Goal: Task Accomplishment & Management: Use online tool/utility

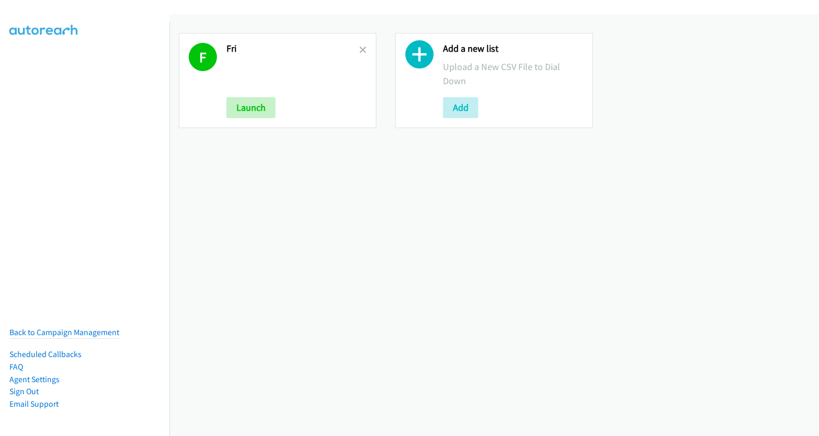
click at [354, 50] on h2 "Fri" at bounding box center [292, 49] width 133 height 12
click at [359, 50] on icon at bounding box center [362, 50] width 7 height 7
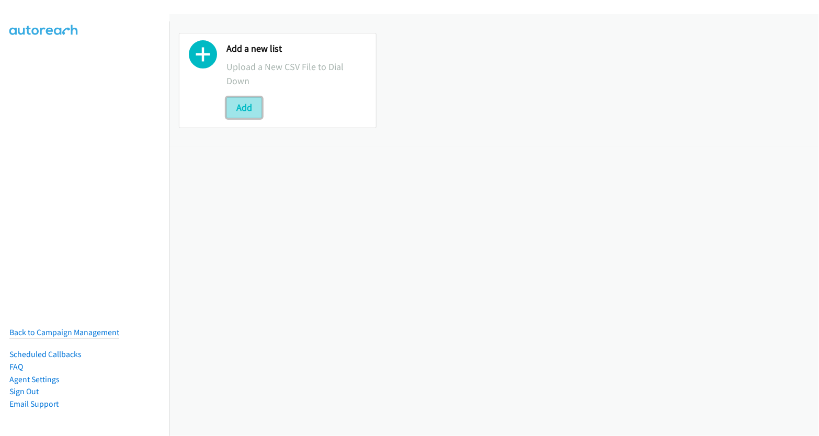
click at [240, 112] on button "Add" at bounding box center [244, 107] width 36 height 21
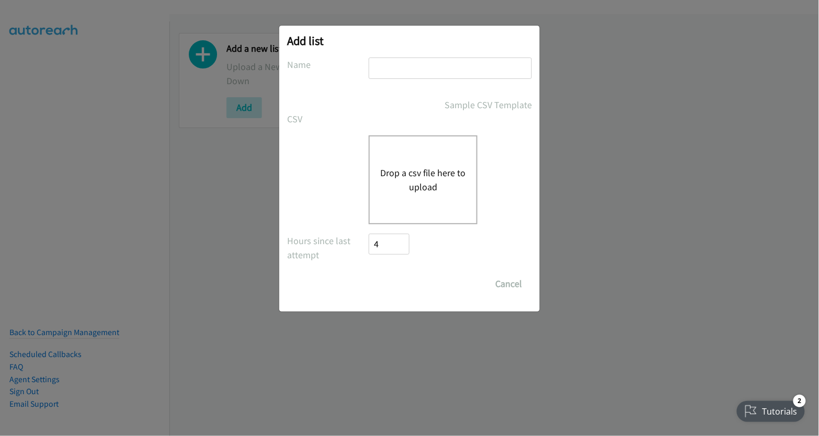
click at [424, 56] on div "Add list No phone fields were returned for that Report or List View Please uplo…" at bounding box center [409, 169] width 260 height 286
click at [421, 63] on input "text" at bounding box center [449, 67] width 163 height 21
type input "mon"
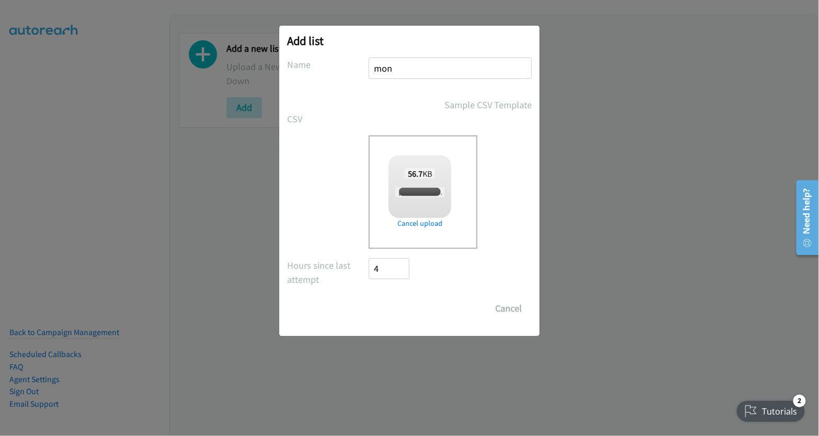
checkbox input "true"
click at [402, 313] on input "Save List" at bounding box center [395, 308] width 55 height 21
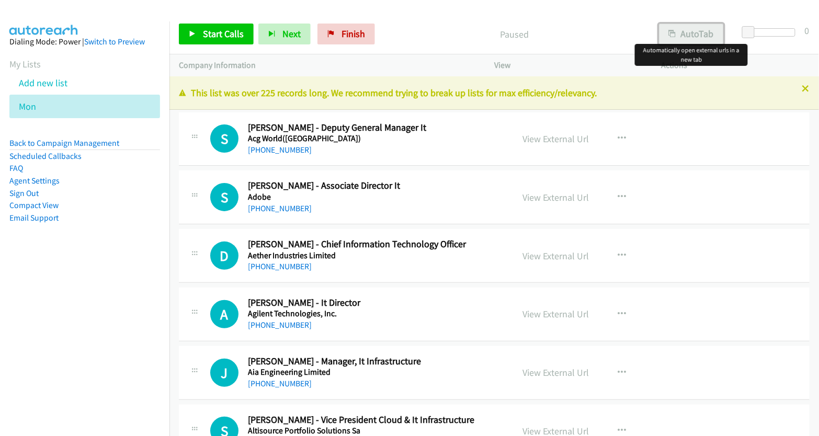
click at [697, 31] on button "AutoTab" at bounding box center [691, 34] width 65 height 21
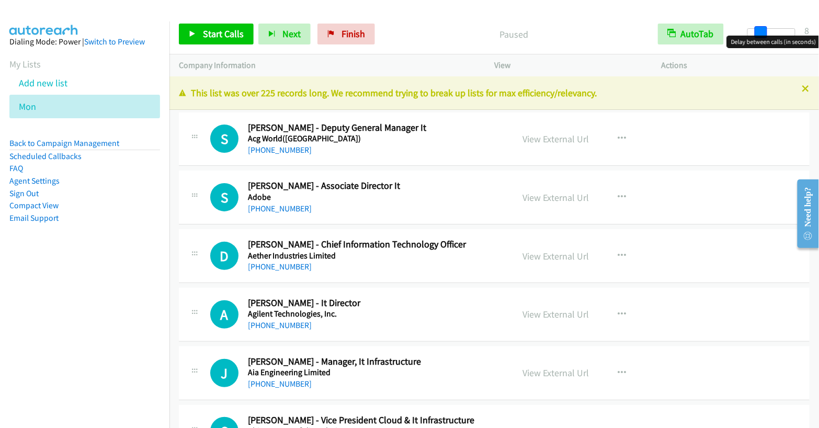
drag, startPoint x: 748, startPoint y: 29, endPoint x: 762, endPoint y: 30, distance: 13.1
click at [762, 30] on span at bounding box center [760, 32] width 13 height 13
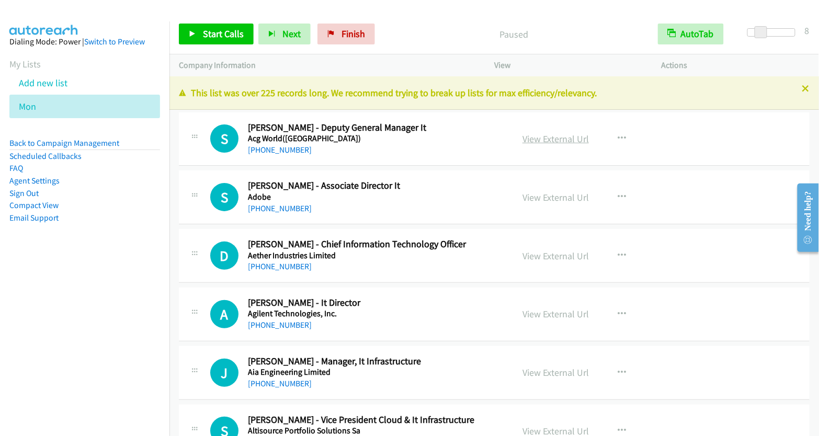
click at [550, 143] on link "View External Url" at bounding box center [555, 139] width 66 height 12
click at [224, 31] on span "Start Calls" at bounding box center [223, 34] width 41 height 12
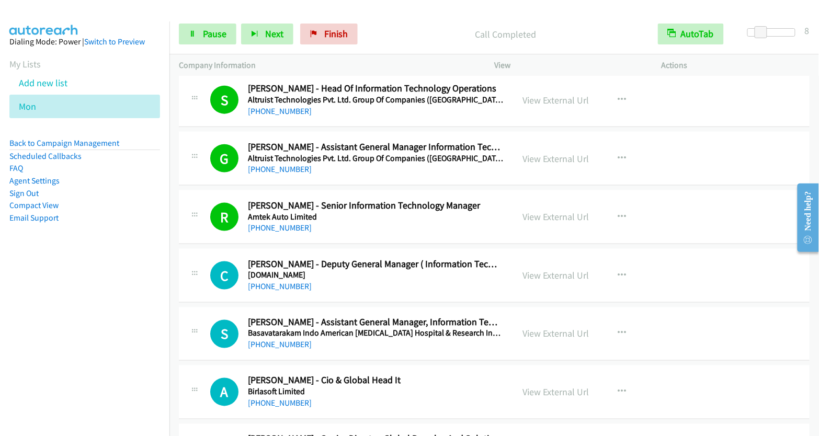
scroll to position [429, 0]
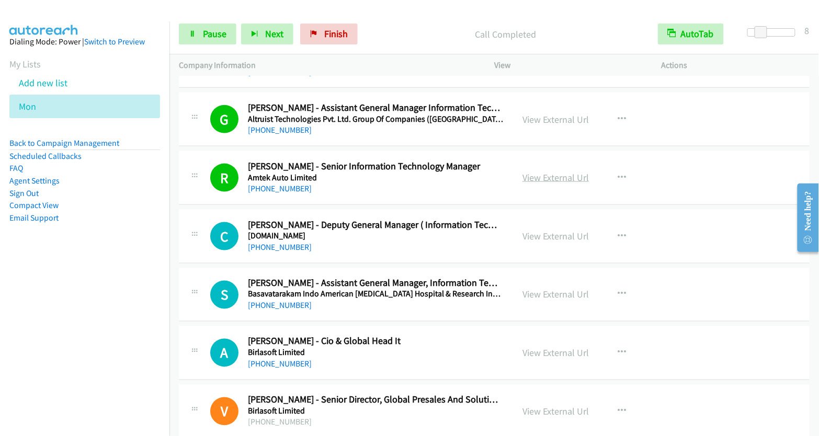
click at [532, 174] on link "View External Url" at bounding box center [555, 177] width 66 height 12
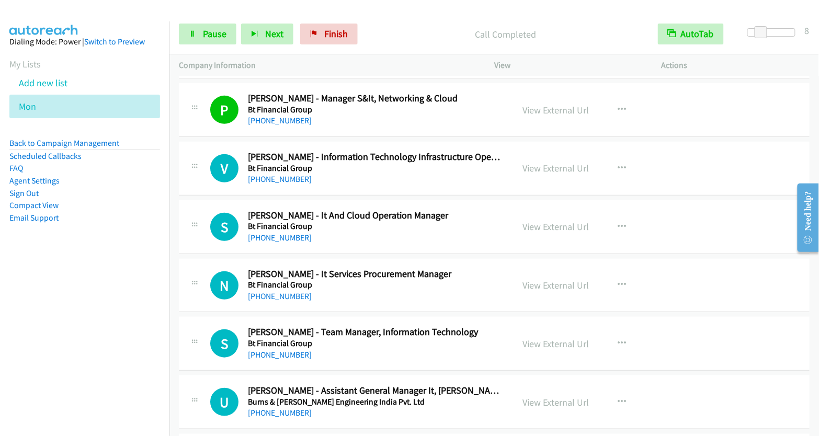
scroll to position [1362, 0]
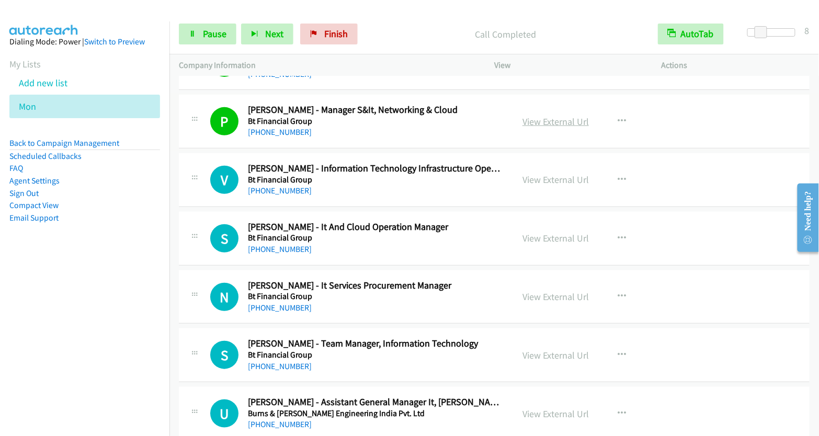
click at [555, 119] on link "View External Url" at bounding box center [555, 122] width 66 height 12
